Goal: Transaction & Acquisition: Purchase product/service

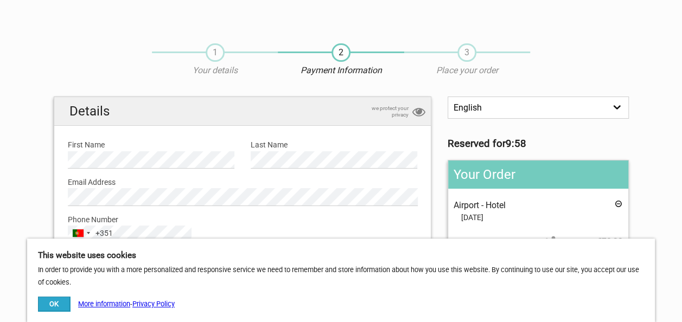
click at [61, 305] on button "OK" at bounding box center [54, 304] width 32 height 15
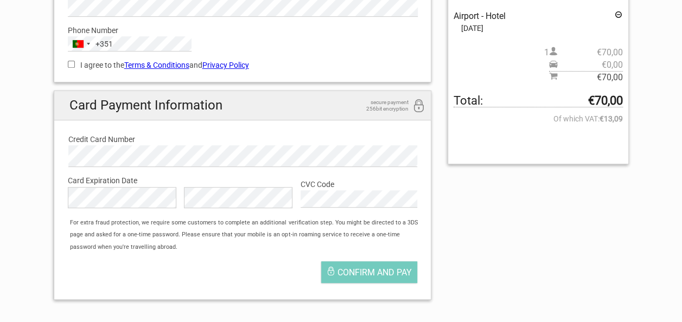
scroll to position [163, 0]
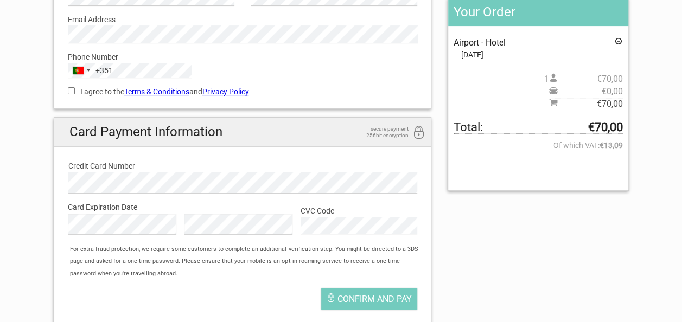
click at [71, 91] on input "I agree to the Terms & Conditions and Privacy Policy" at bounding box center [71, 90] width 7 height 7
checkbox input "true"
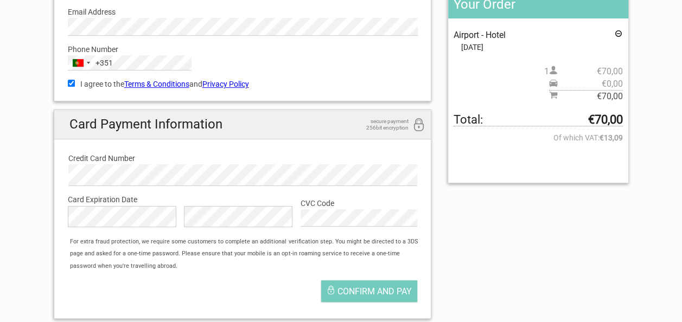
scroll to position [271, 0]
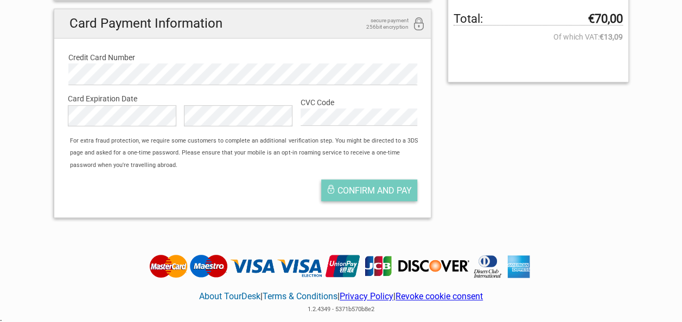
click at [371, 189] on span "Confirm and pay" at bounding box center [375, 191] width 74 height 10
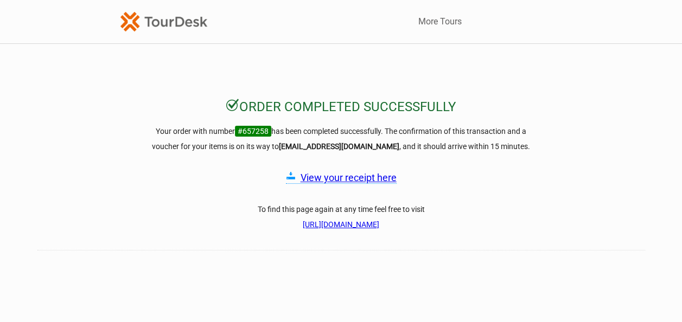
click at [343, 179] on link "View your receipt here" at bounding box center [349, 177] width 96 height 11
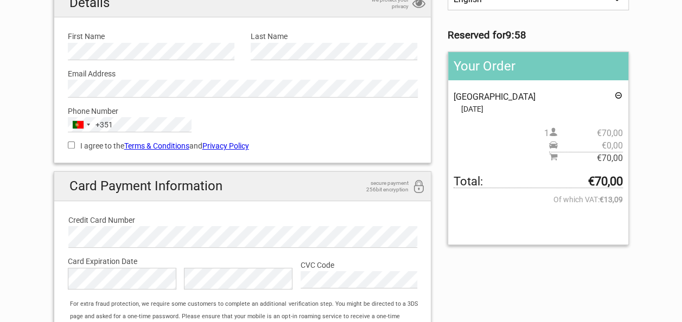
scroll to position [163, 0]
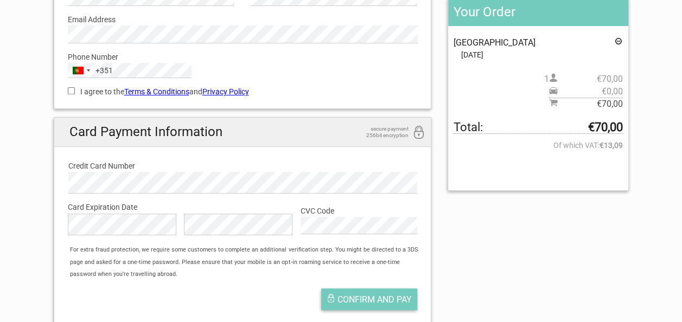
click at [375, 306] on button "Confirm and pay" at bounding box center [369, 300] width 96 height 22
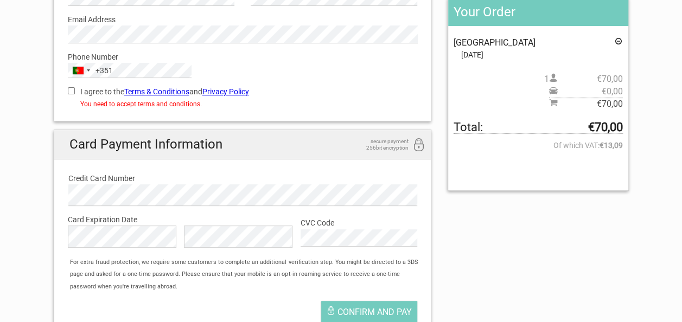
click at [67, 90] on div "I agree to the Terms & Conditions and Privacy Policy You need to accept terms a…" at bounding box center [243, 96] width 366 height 37
click at [72, 92] on input "I agree to the Terms & Conditions and Privacy Policy" at bounding box center [71, 90] width 7 height 7
checkbox input "true"
click at [367, 312] on span "Confirm and pay" at bounding box center [375, 312] width 74 height 10
